Goal: Task Accomplishment & Management: Use online tool/utility

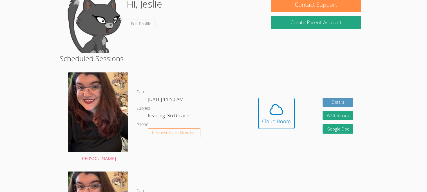
scroll to position [56, 0]
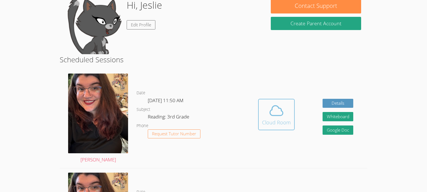
click at [263, 111] on span at bounding box center [276, 111] width 29 height 16
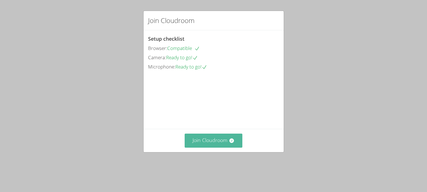
click at [225, 148] on button "Join Cloudroom" at bounding box center [214, 141] width 58 height 14
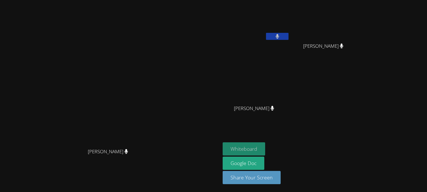
click at [265, 151] on button "Whiteboard" at bounding box center [243, 149] width 42 height 13
